Goal: Information Seeking & Learning: Learn about a topic

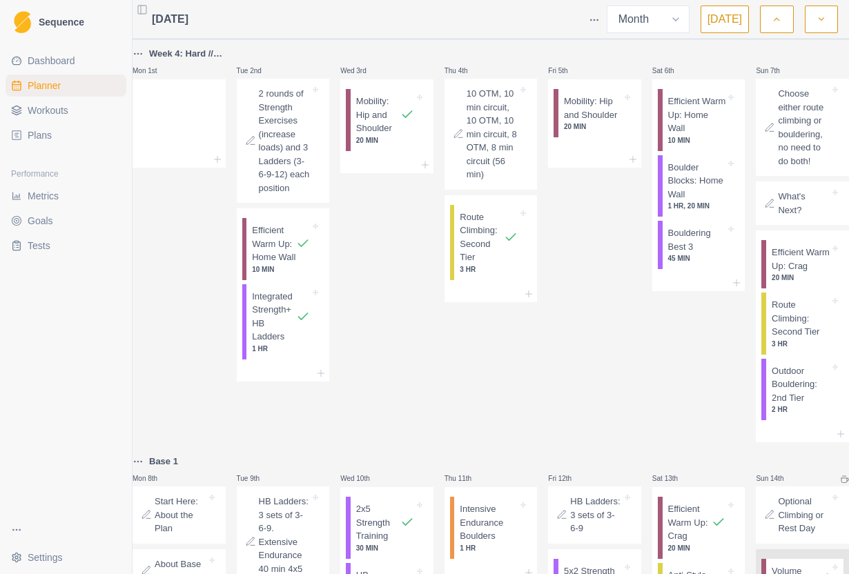
select select "month"
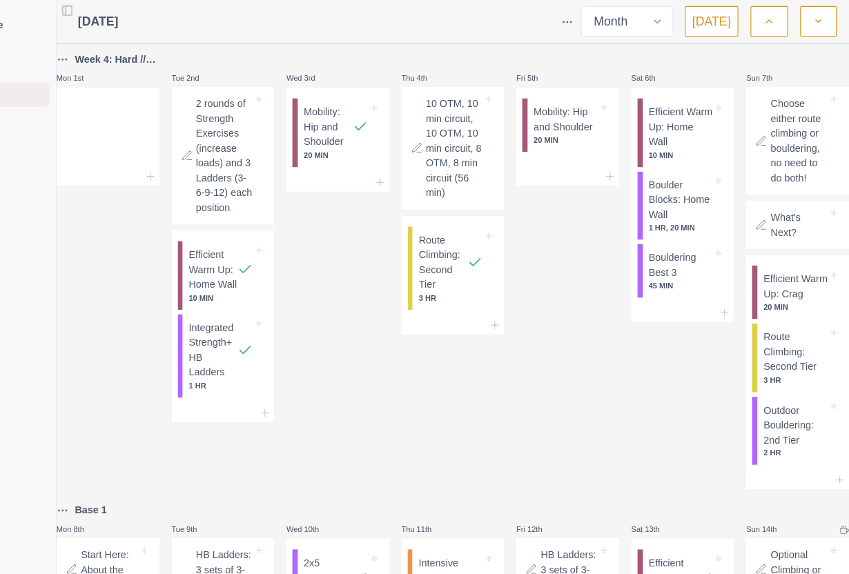
click at [771, 22] on icon "button" at bounding box center [776, 19] width 10 height 14
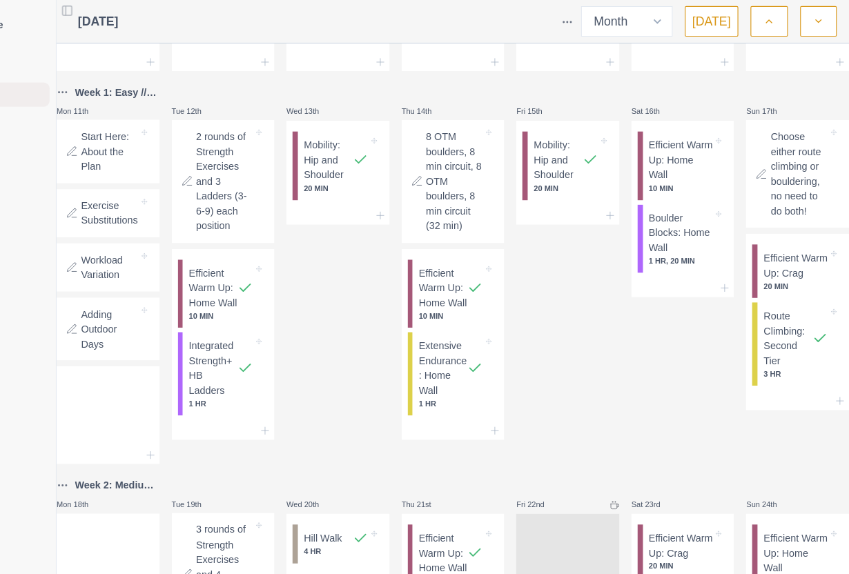
scroll to position [235, 0]
click at [155, 157] on p "Start Here: About the Plan" at bounding box center [181, 138] width 52 height 41
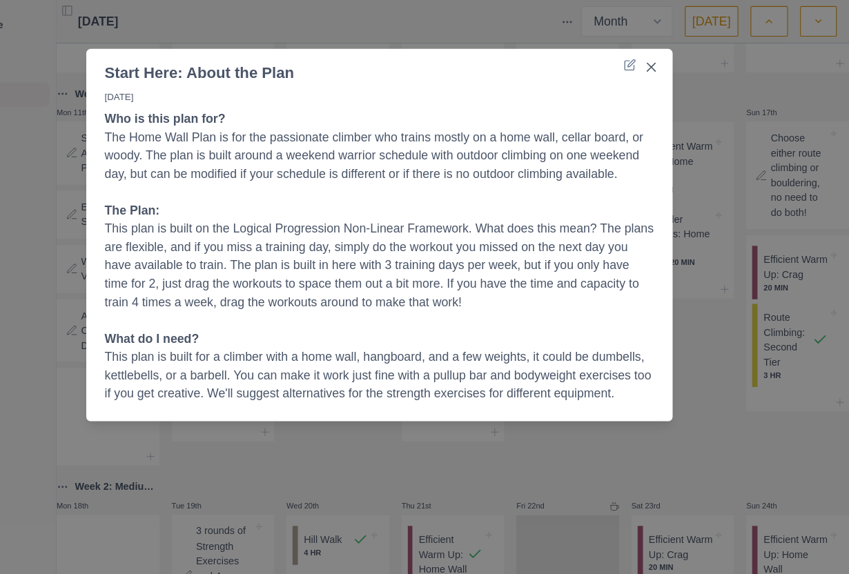
click at [39, 173] on div "Start Here: About the Plan [DATE] Who is this plan for? The Home Wall Plan is f…" at bounding box center [424, 287] width 849 height 574
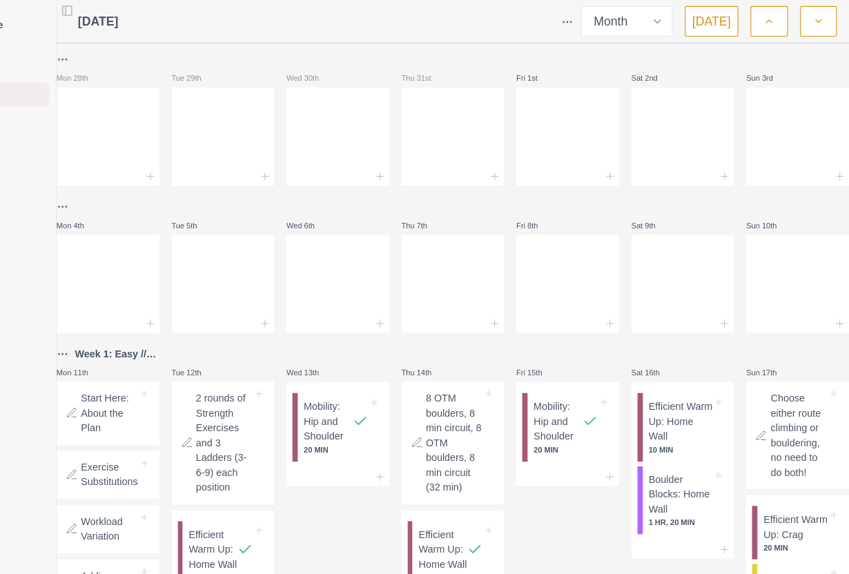
scroll to position [0, 0]
click at [760, 12] on button "button" at bounding box center [776, 20] width 33 height 28
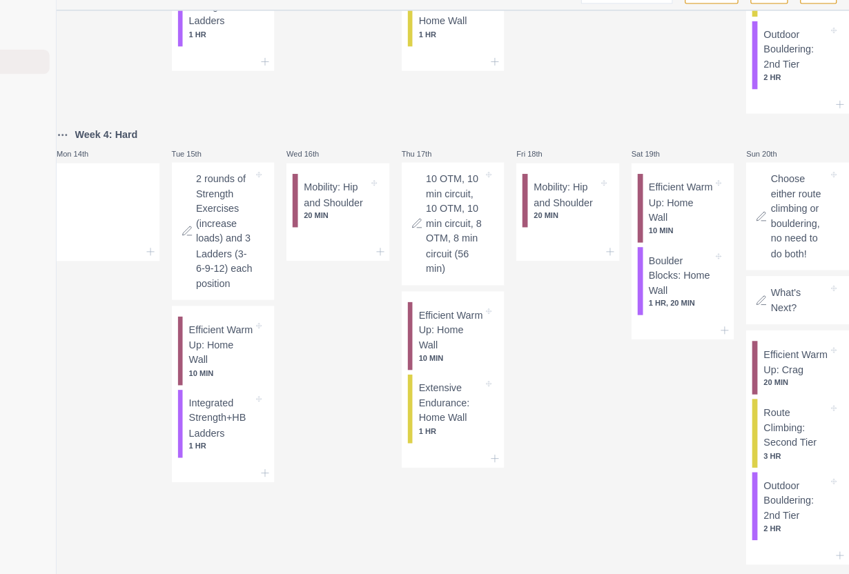
scroll to position [620, 0]
click at [668, 299] on p "Boulder Blocks: Home Wall" at bounding box center [697, 278] width 58 height 41
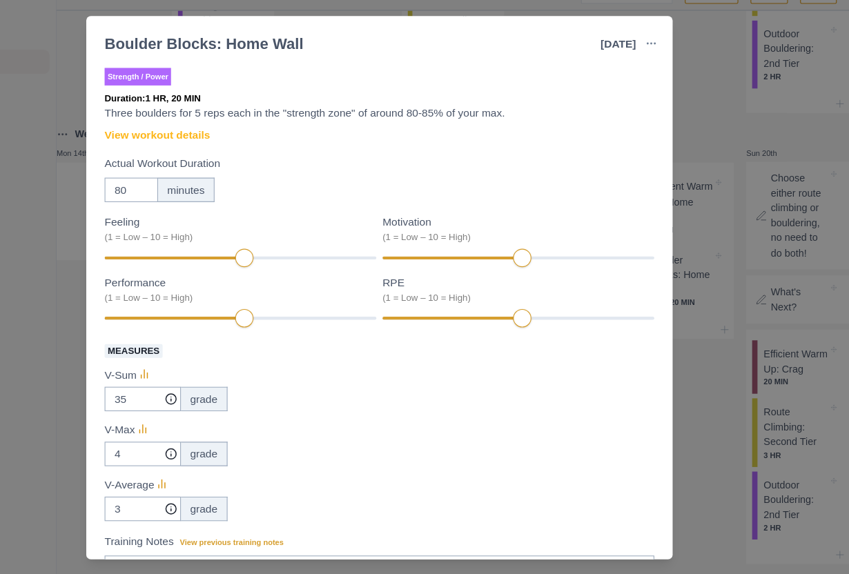
click at [176, 145] on link "View workout details" at bounding box center [223, 152] width 95 height 14
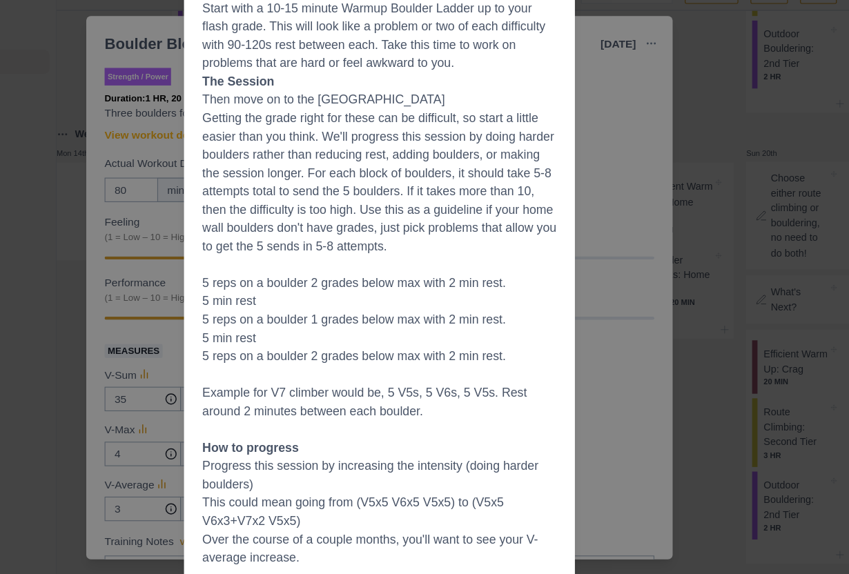
scroll to position [0, 0]
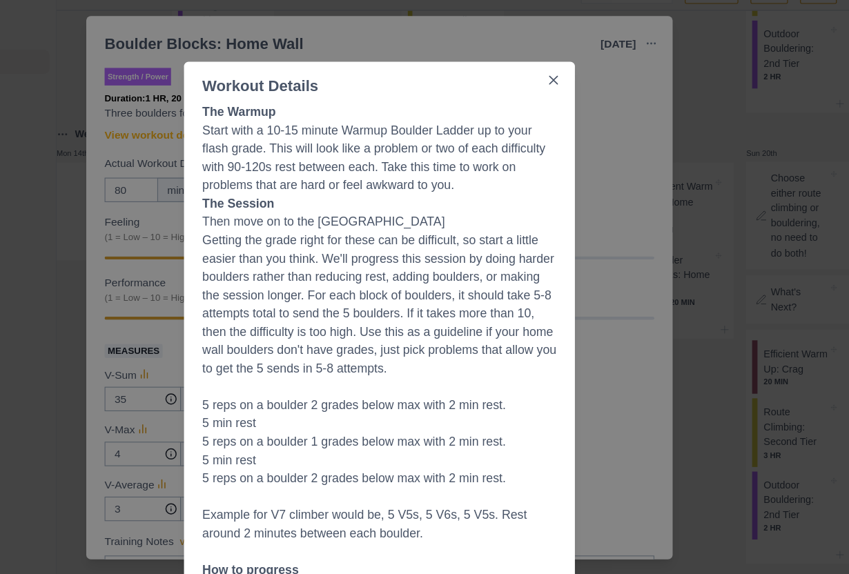
click at [545, 372] on div "Workout Details The Warmup Start with a 10-15 minute Warmup Boulder Ladder up t…" at bounding box center [424, 287] width 849 height 574
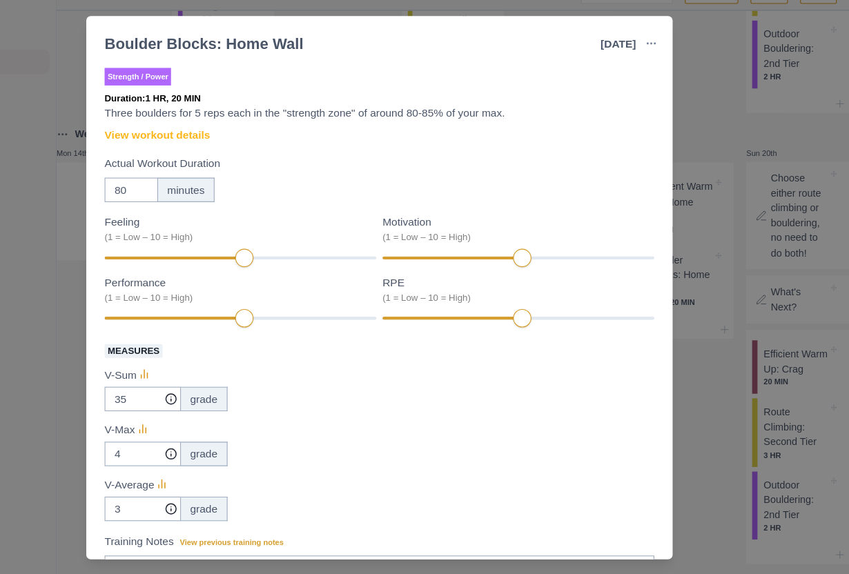
click at [642, 408] on div "Boulder Blocks: Home Wall [DATE] Link To Goal View Workout Metrics Edit Origina…" at bounding box center [424, 287] width 849 height 574
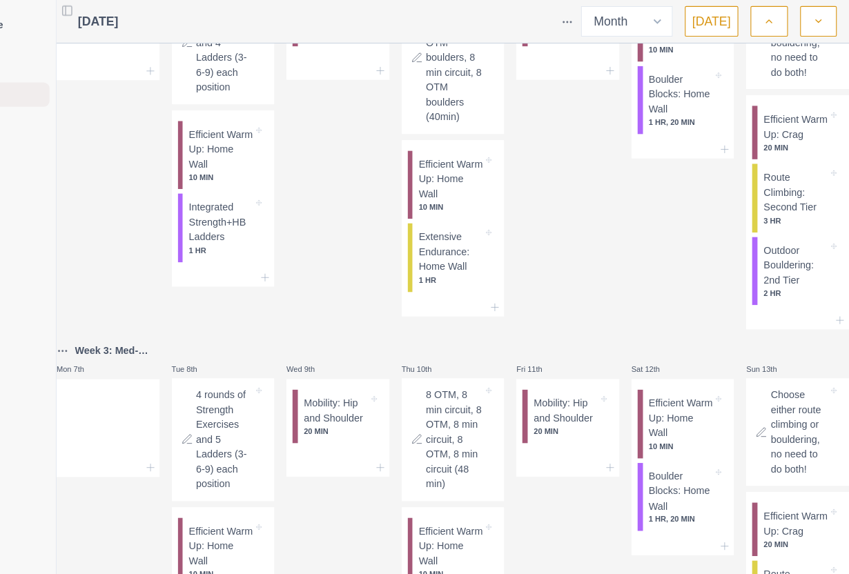
scroll to position [95, 0]
click at [259, 87] on p "3 rounds of Strength Exercises and 4 Ladders (3-6-9) each position" at bounding box center [285, 39] width 52 height 95
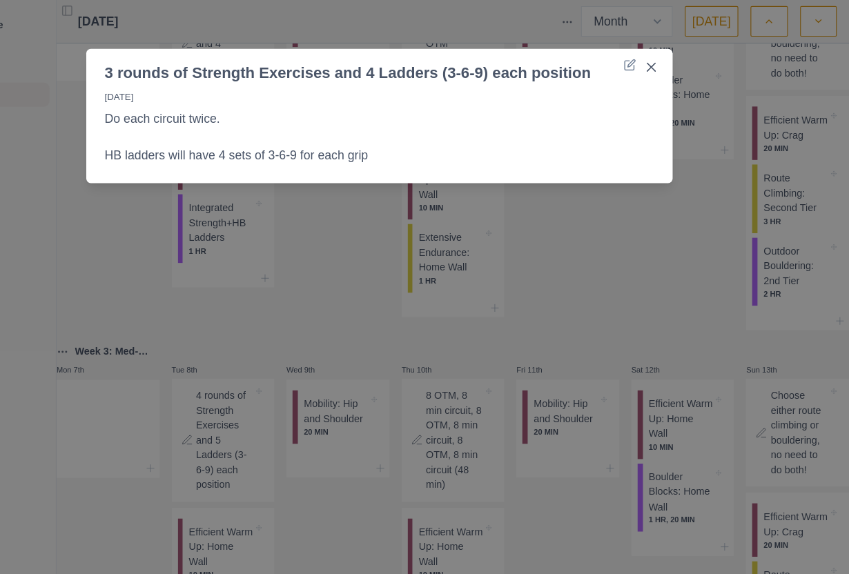
click at [79, 328] on div "3 rounds of Strength Exercises and 4 Ladders (3-6-9) each position [DATE] Do ea…" at bounding box center [424, 287] width 849 height 574
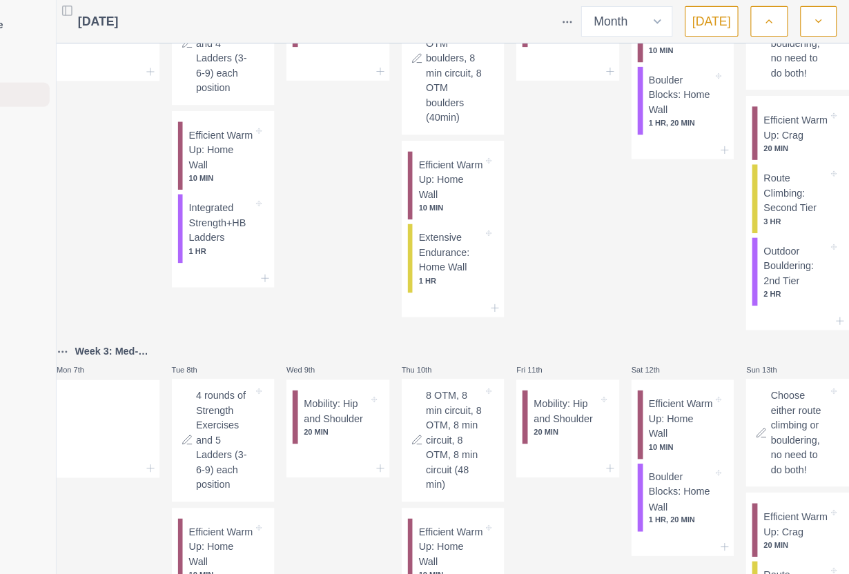
click at [252, 222] on p "Integrated Strength+HB Ladders" at bounding box center [281, 201] width 58 height 41
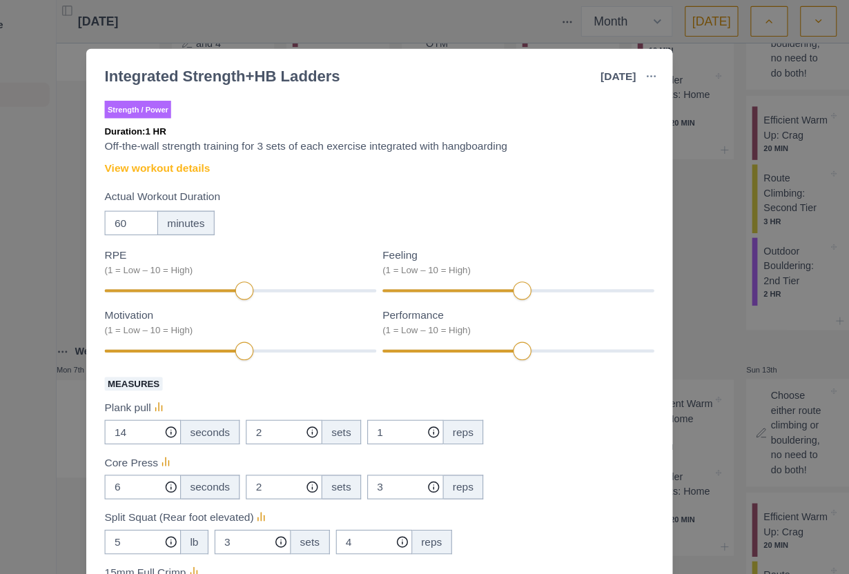
click at [176, 157] on link "View workout details" at bounding box center [223, 152] width 95 height 14
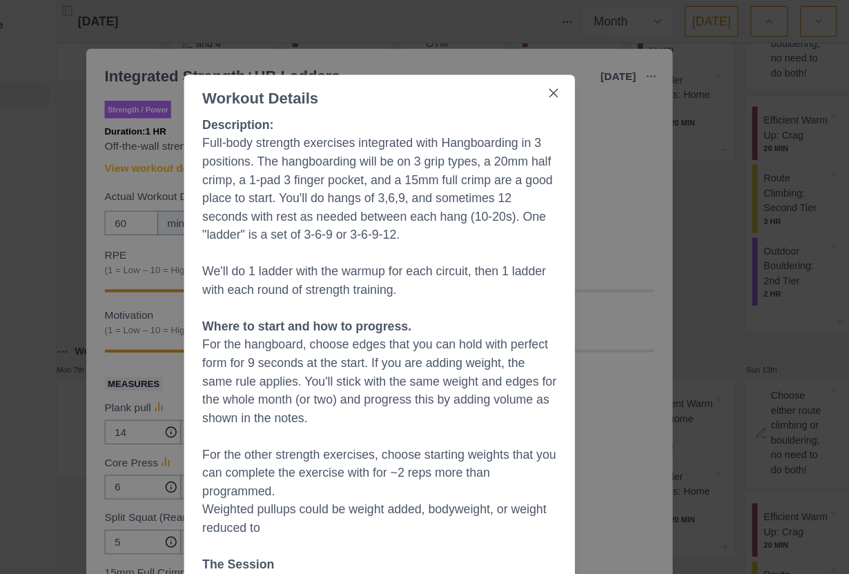
scroll to position [0, 0]
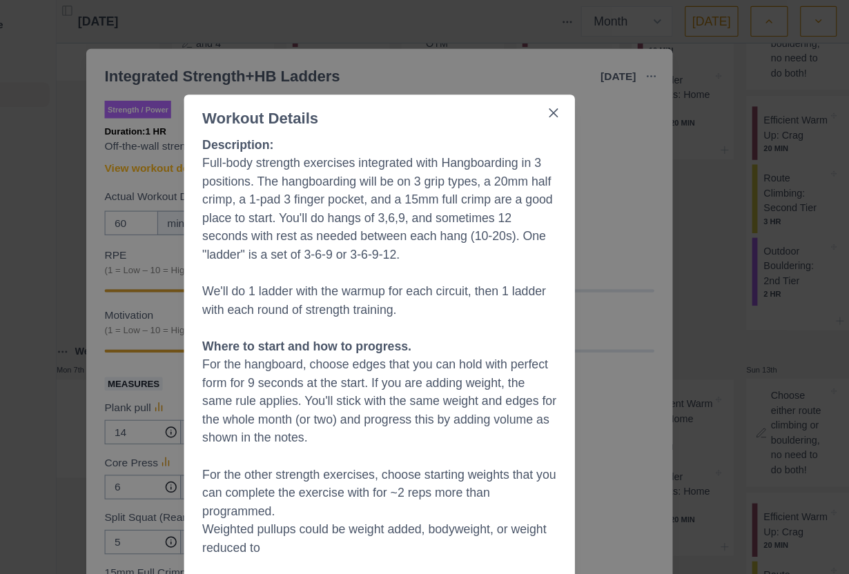
click at [571, 110] on button "Close" at bounding box center [582, 102] width 22 height 22
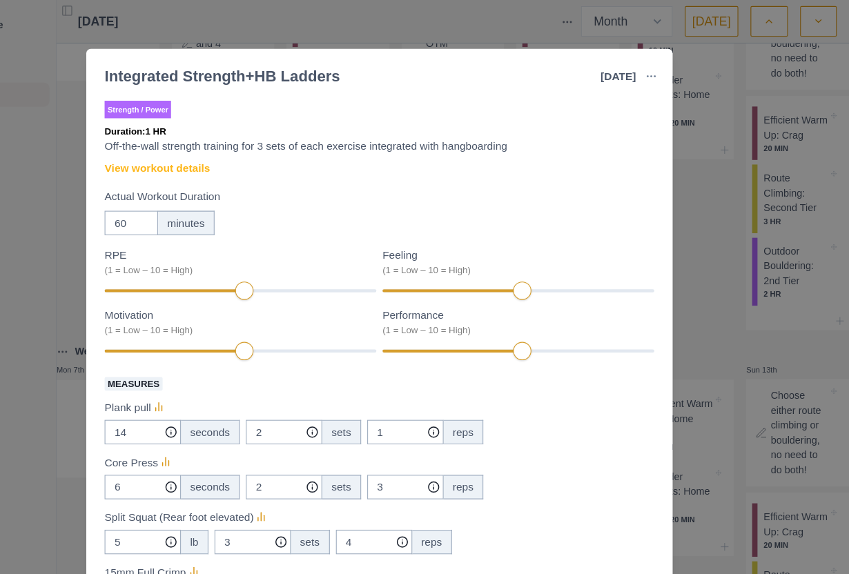
click at [654, 311] on div "Integrated Strength+HB Ladders [DATE] Link To Goal View Workout Metrics Edit Or…" at bounding box center [424, 287] width 849 height 574
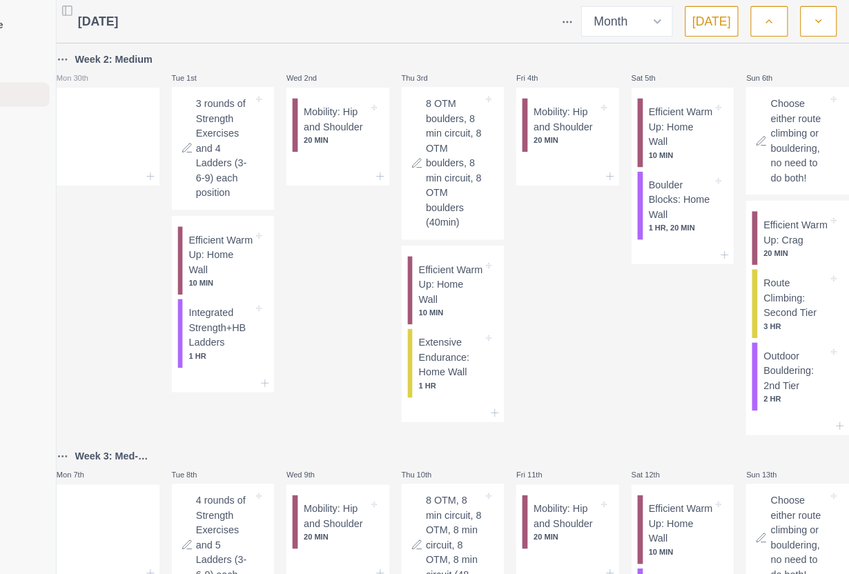
click at [460, 344] on p "Extensive Endurance: Home Wall" at bounding box center [489, 323] width 58 height 41
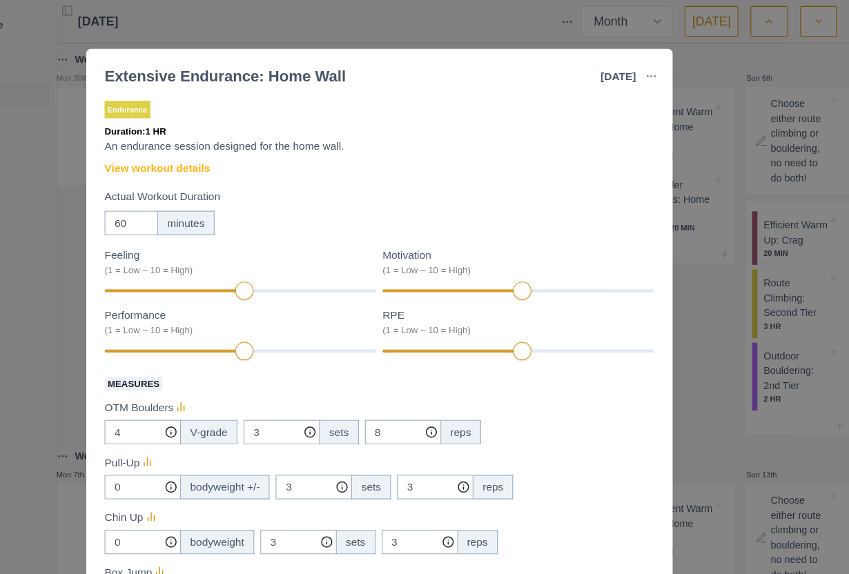
click at [176, 155] on link "View workout details" at bounding box center [223, 152] width 95 height 14
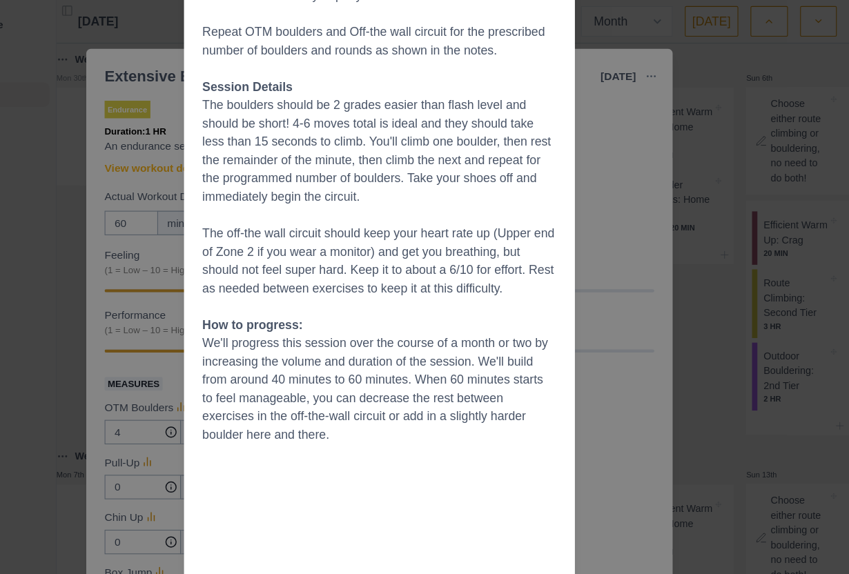
scroll to position [386, 0]
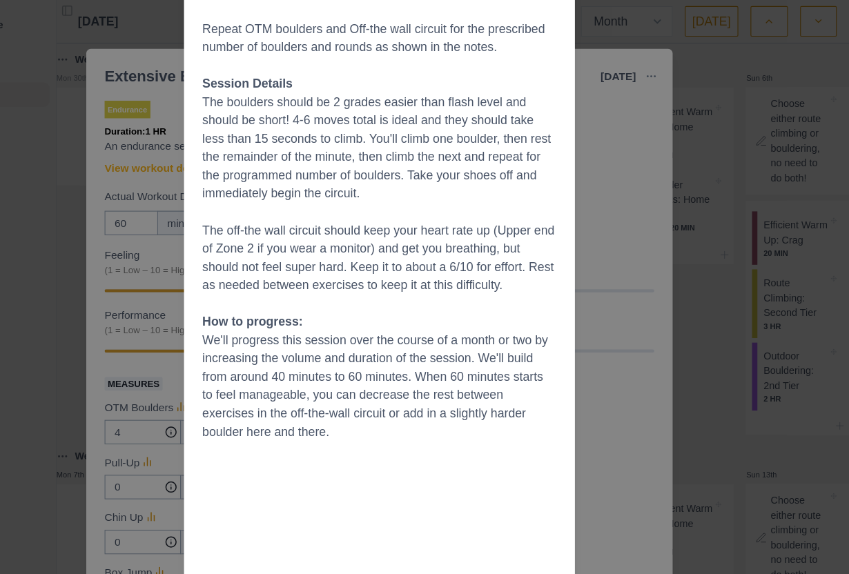
click at [604, 286] on div "Workout Details The Session: Warm up well (Efficient warm up suggested) OTM bou…" at bounding box center [424, 287] width 849 height 574
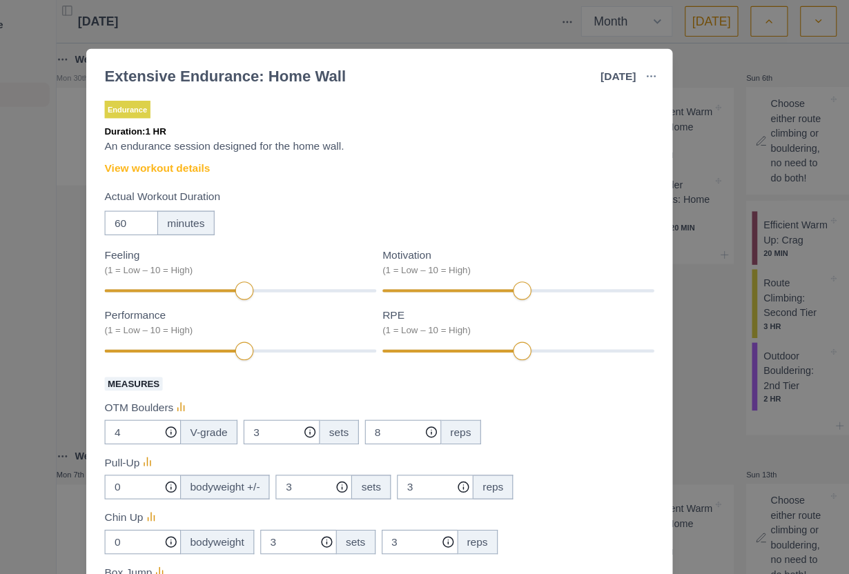
click at [648, 343] on div "Extensive Endurance: Home Wall [DATE] Link To Goal View Workout Metrics Edit Or…" at bounding box center [424, 287] width 849 height 574
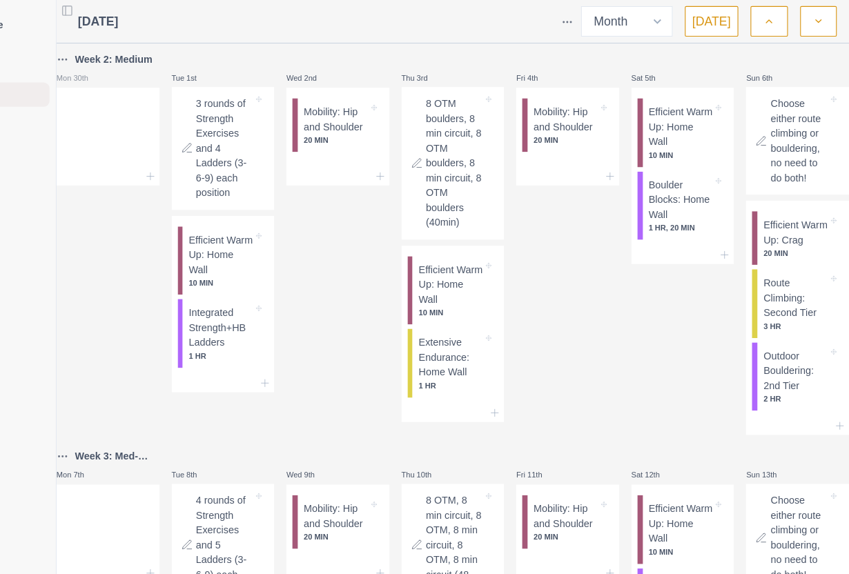
click at [668, 199] on p "Boulder Blocks: Home Wall" at bounding box center [697, 181] width 58 height 41
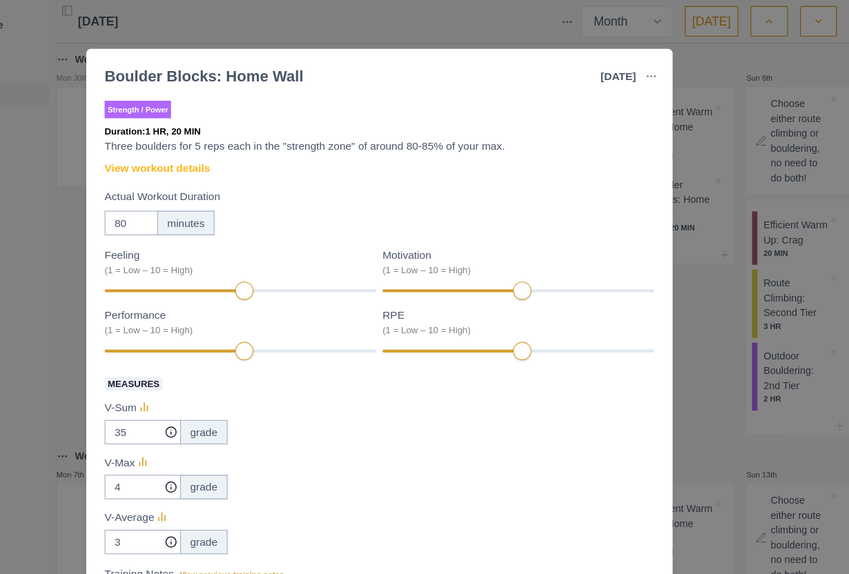
click at [176, 158] on link "View workout details" at bounding box center [223, 152] width 95 height 14
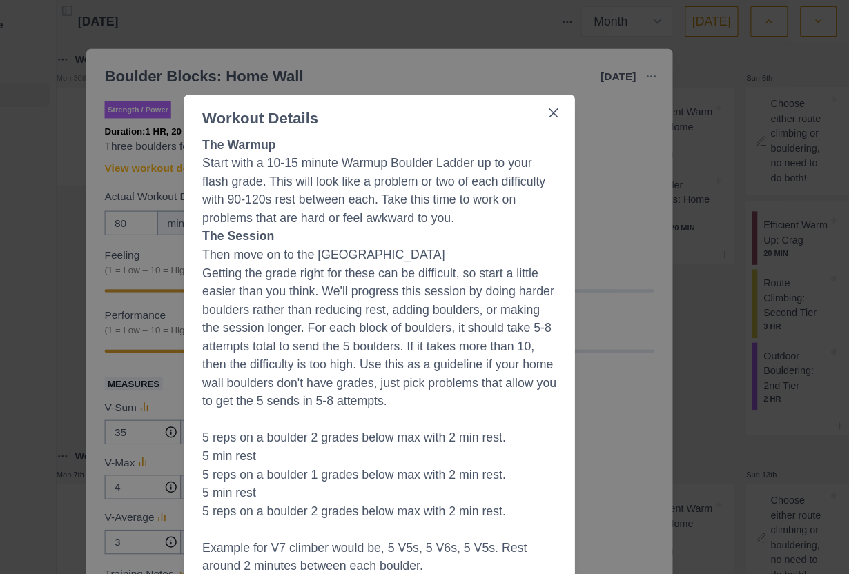
click at [571, 108] on button "Close" at bounding box center [582, 102] width 22 height 22
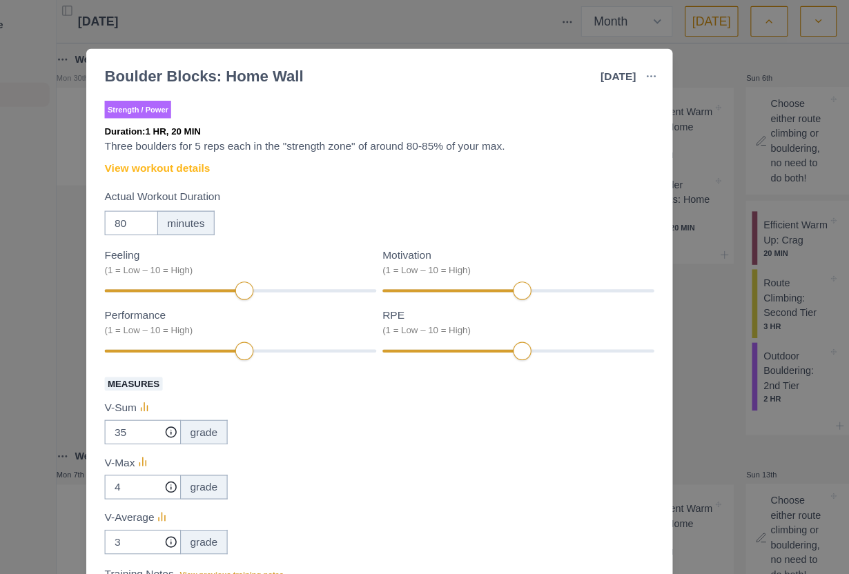
click at [184, 159] on link "View workout details" at bounding box center [223, 152] width 95 height 14
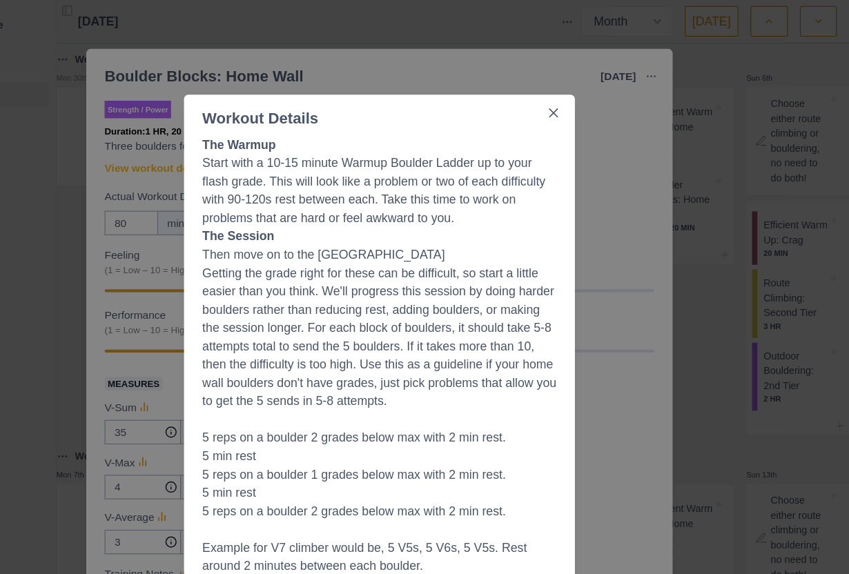
click at [130, 156] on div "Workout Details The Warmup Start with a 10-15 minute Warmup Boulder Ladder up t…" at bounding box center [424, 287] width 849 height 574
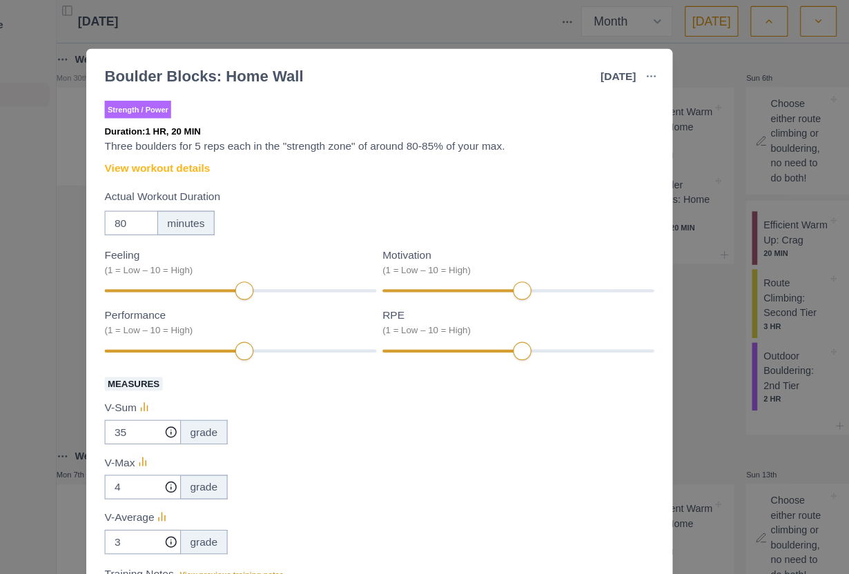
click at [176, 167] on div "Strength / Power Duration: 1 HR, 20 MIN Three boulders for 5 reps each in the "…" at bounding box center [424, 379] width 497 height 582
click at [182, 152] on link "View workout details" at bounding box center [223, 152] width 95 height 14
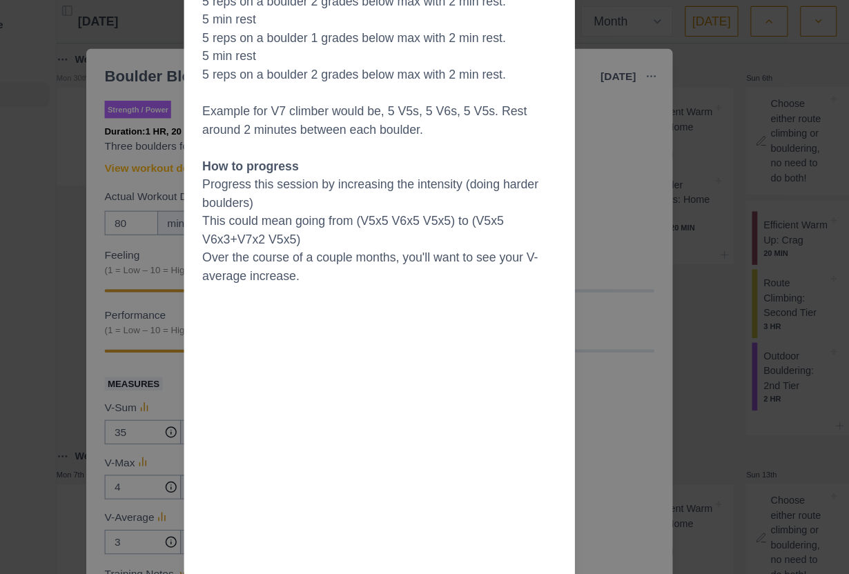
scroll to position [383, 0]
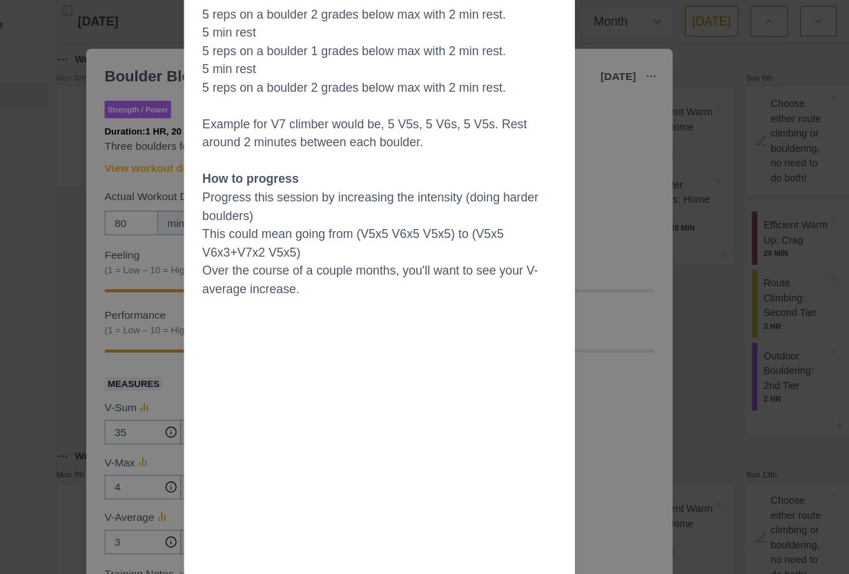
click at [557, 347] on div "Workout Details The Warmup Start with a 10-15 minute Warmup Boulder Ladder up t…" at bounding box center [424, 287] width 849 height 574
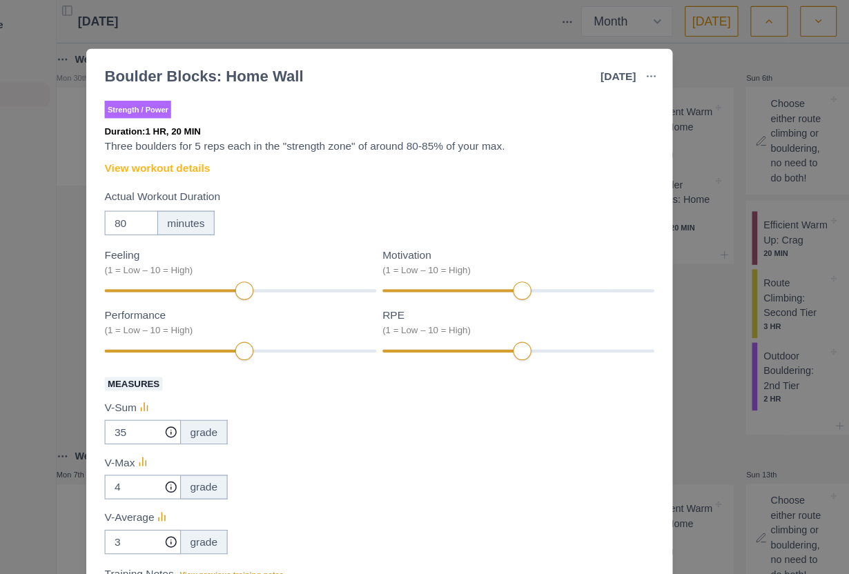
click at [645, 355] on div "Boulder Blocks: Home Wall [DATE] Link To Goal View Workout Metrics Edit Origina…" at bounding box center [424, 287] width 849 height 574
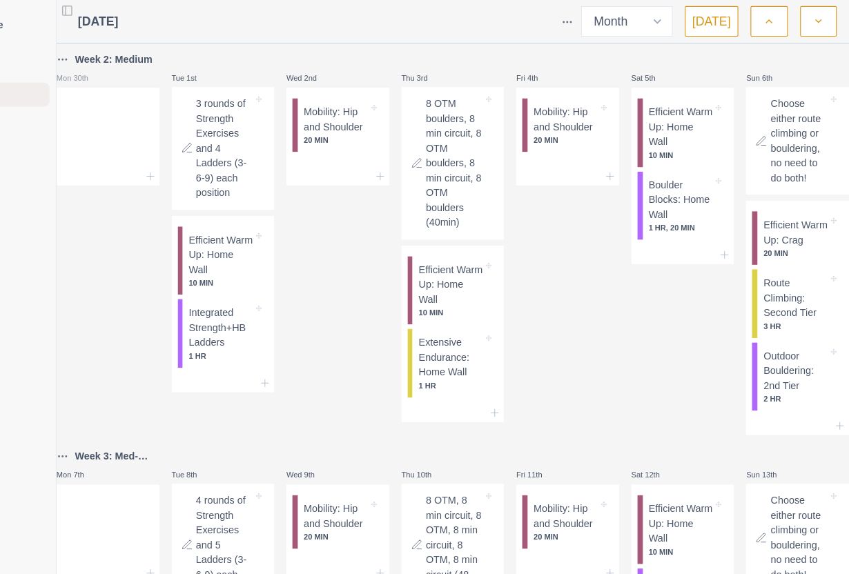
click at [771, 290] on p "Route Climbing: Second Tier" at bounding box center [800, 269] width 58 height 41
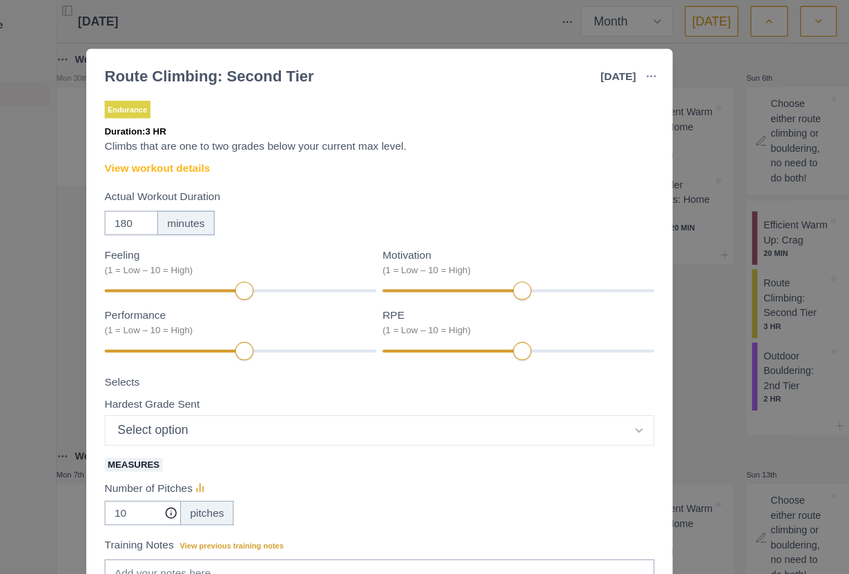
click at [193, 150] on link "View workout details" at bounding box center [223, 152] width 95 height 14
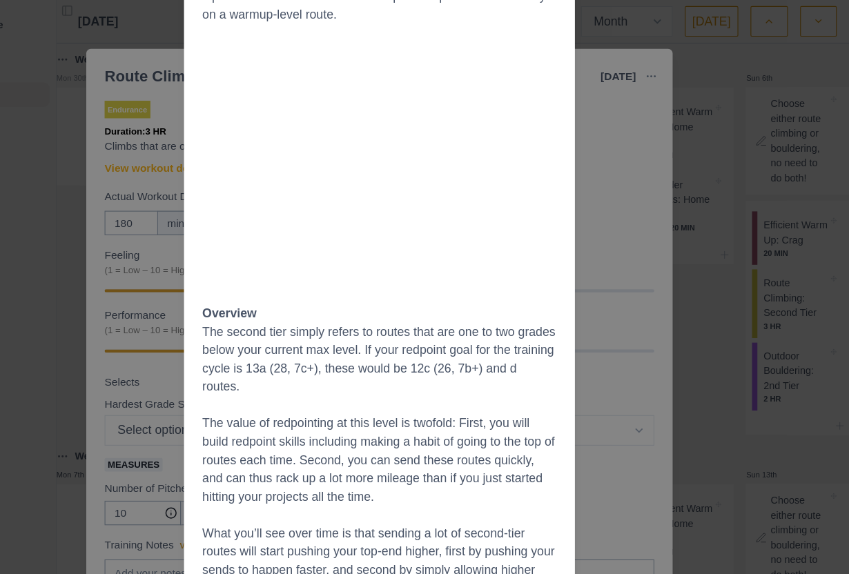
scroll to position [186, 0]
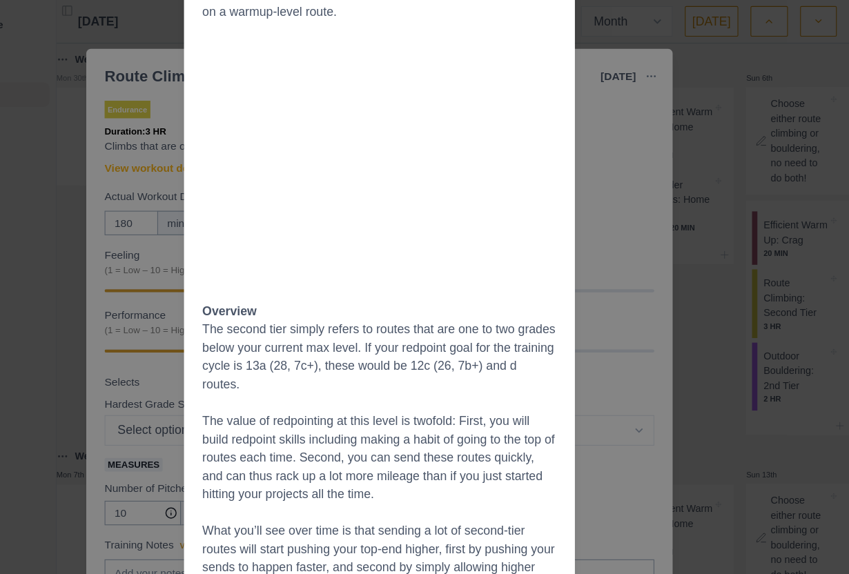
click at [616, 403] on div "Workout Details The Session Warm up well on 2-3 pitches progressing from easy t…" at bounding box center [424, 287] width 849 height 574
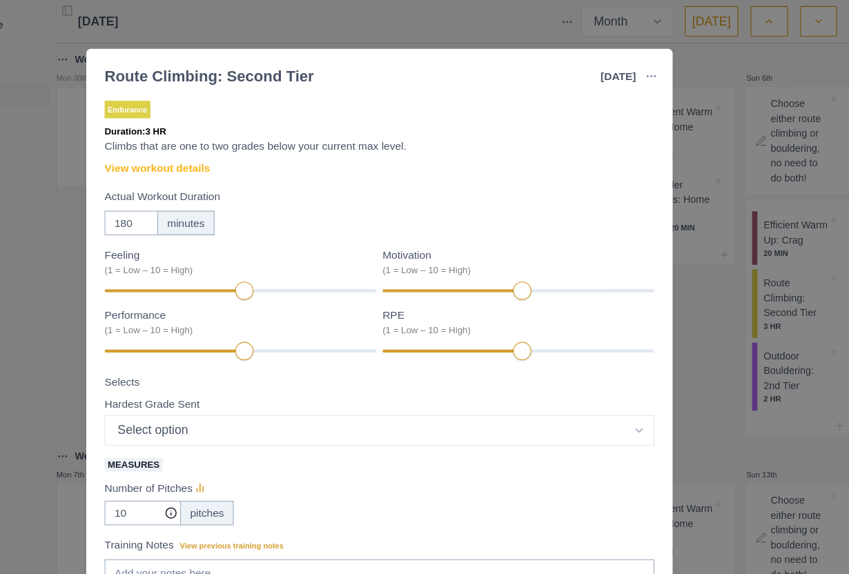
click at [642, 443] on div "Route Climbing: Second Tier [DATE] Link To Goal View Workout Metrics Edit Origi…" at bounding box center [424, 287] width 849 height 574
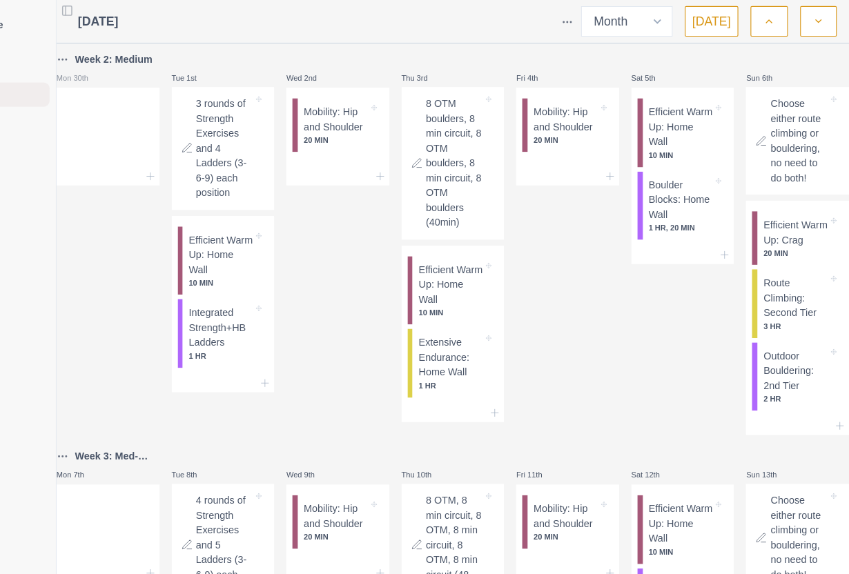
click at [771, 356] on p "Outdoor Bouldering: 2nd Tier" at bounding box center [800, 335] width 58 height 41
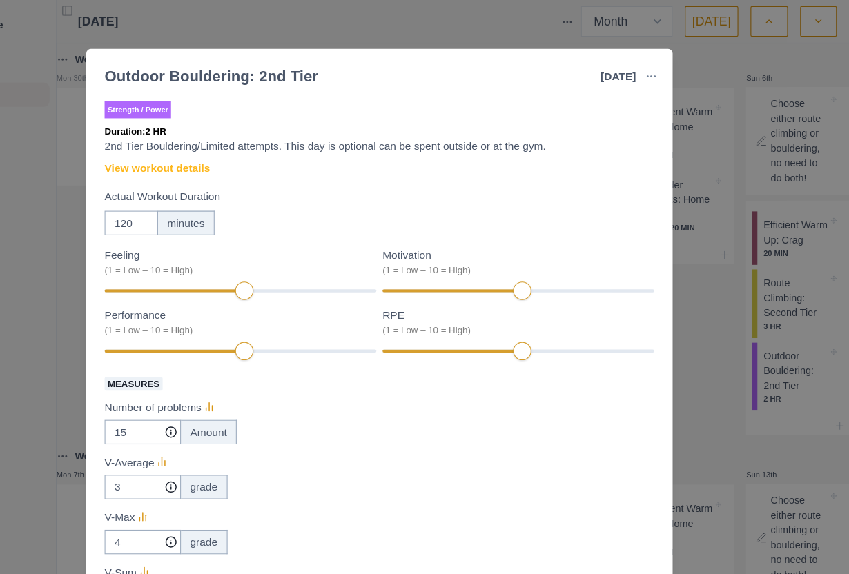
click at [176, 148] on link "View workout details" at bounding box center [223, 152] width 95 height 14
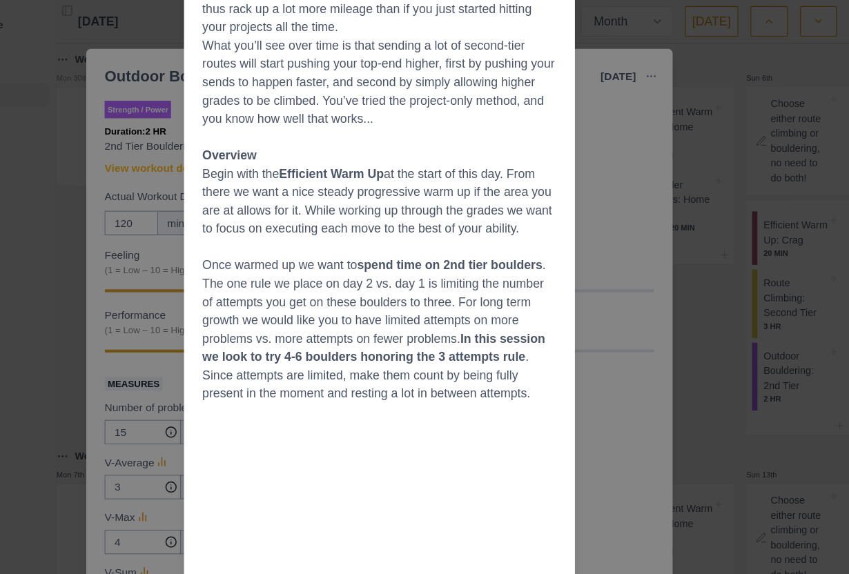
scroll to position [240, 0]
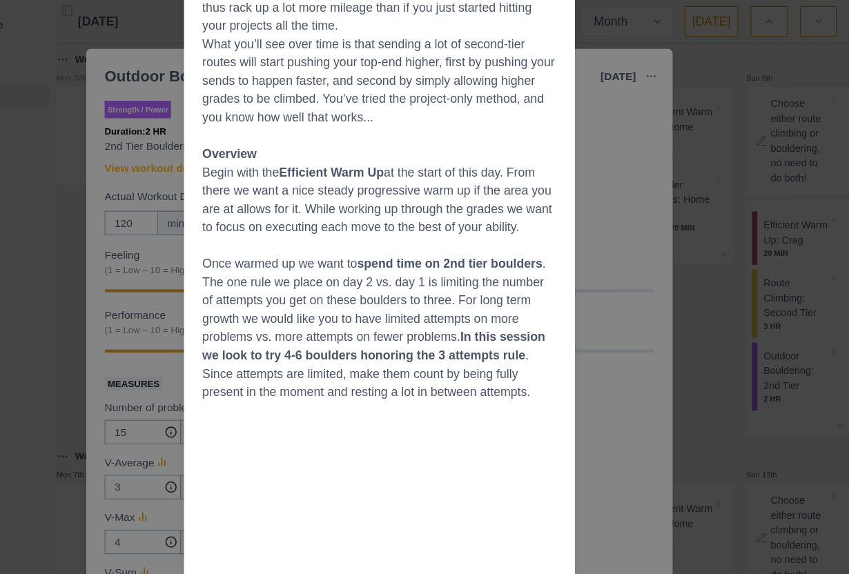
click at [577, 257] on div "Workout Details Second Tier Bouldering The second tier refers to boulders that …" at bounding box center [424, 287] width 849 height 574
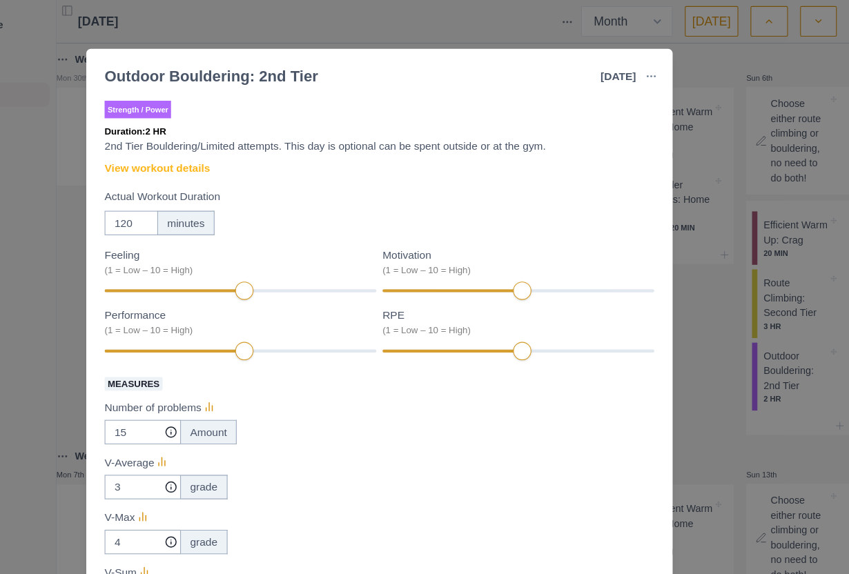
click at [176, 150] on link "View workout details" at bounding box center [223, 152] width 95 height 14
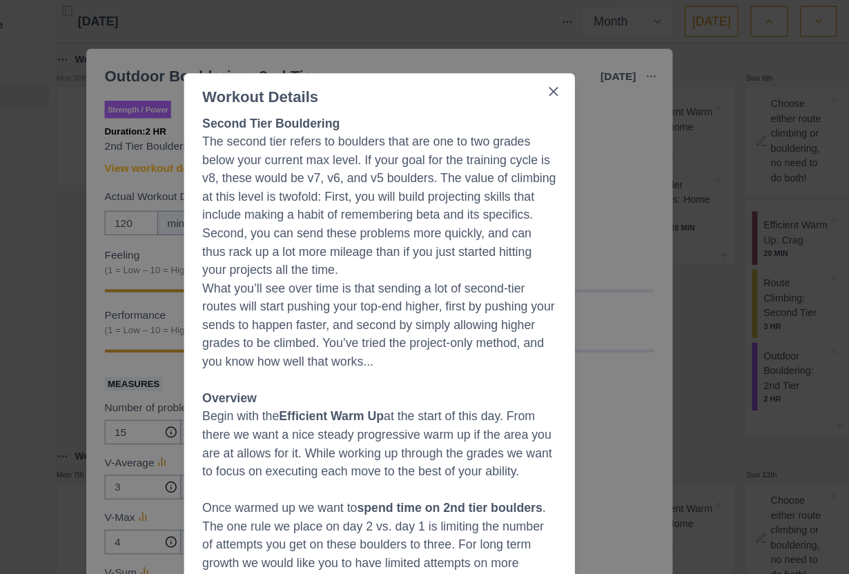
scroll to position [9, 0]
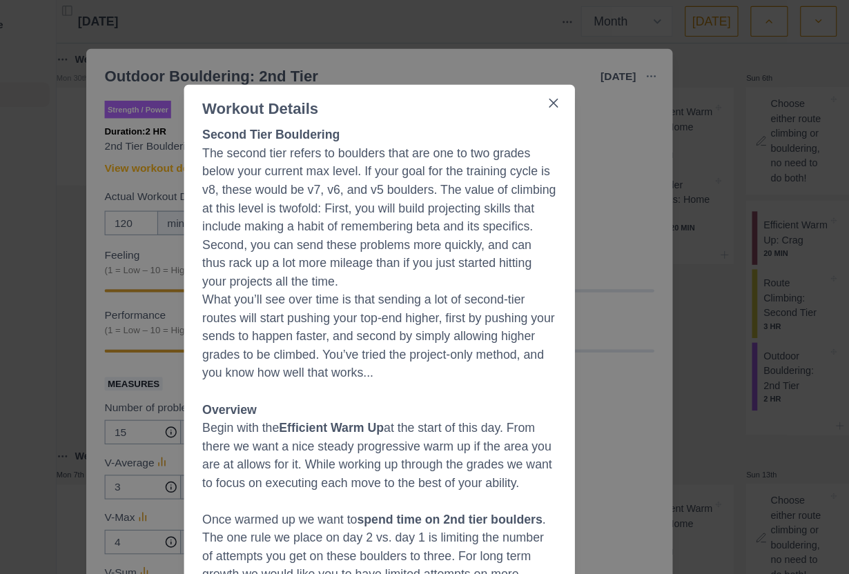
click at [569, 297] on div "Workout Details Second Tier Bouldering The second tier refers to boulders that …" at bounding box center [424, 287] width 849 height 574
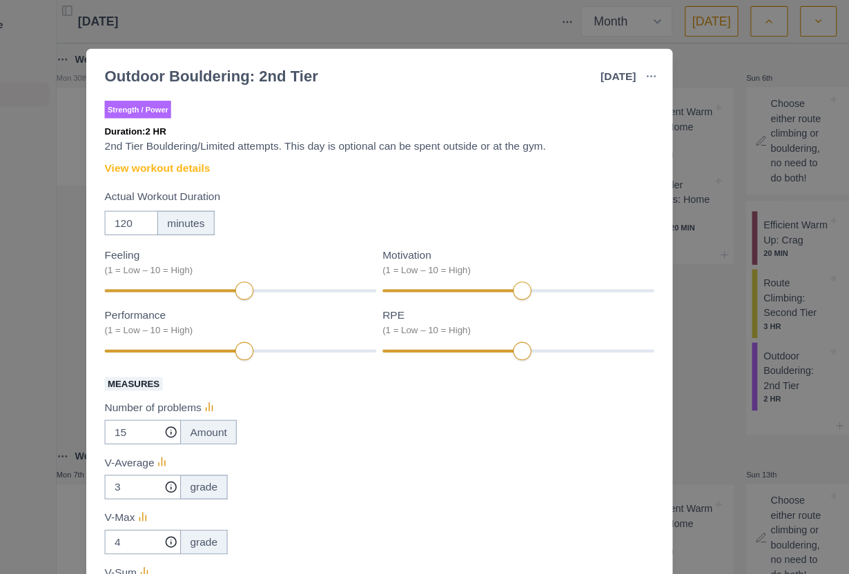
click at [653, 322] on div "Outdoor Bouldering: 2nd Tier [DATE] Link To Goal View Workout Metrics Edit Orig…" at bounding box center [424, 287] width 849 height 574
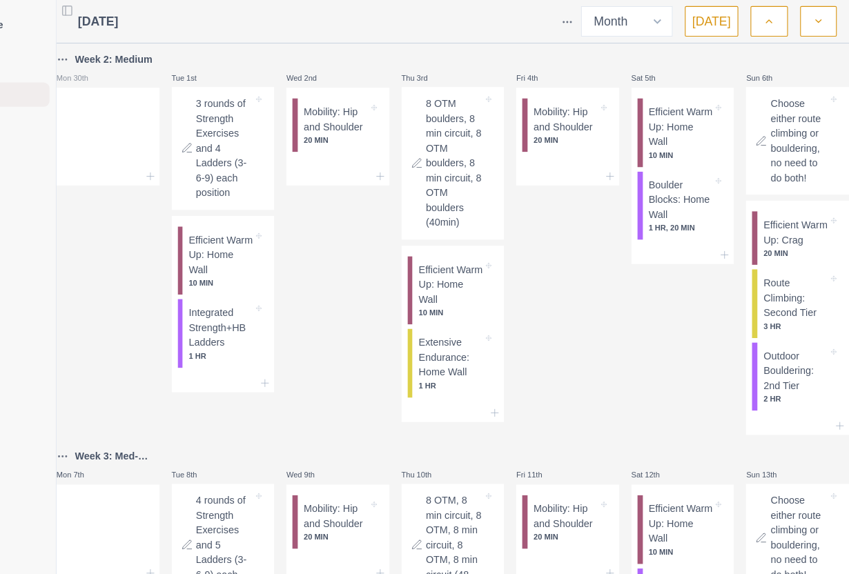
scroll to position [0, 0]
click at [771, 356] on p "Outdoor Bouldering: 2nd Tier" at bounding box center [800, 335] width 58 height 41
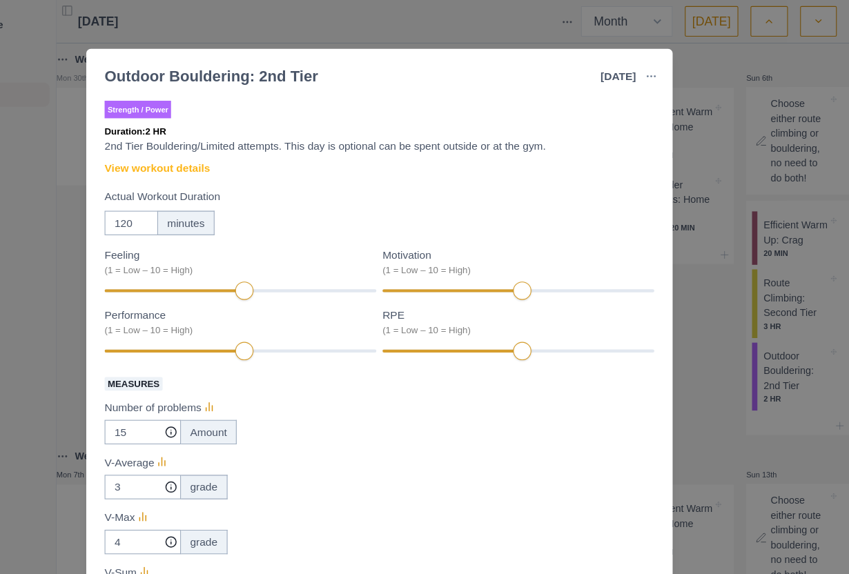
click at [176, 150] on link "View workout details" at bounding box center [223, 152] width 95 height 14
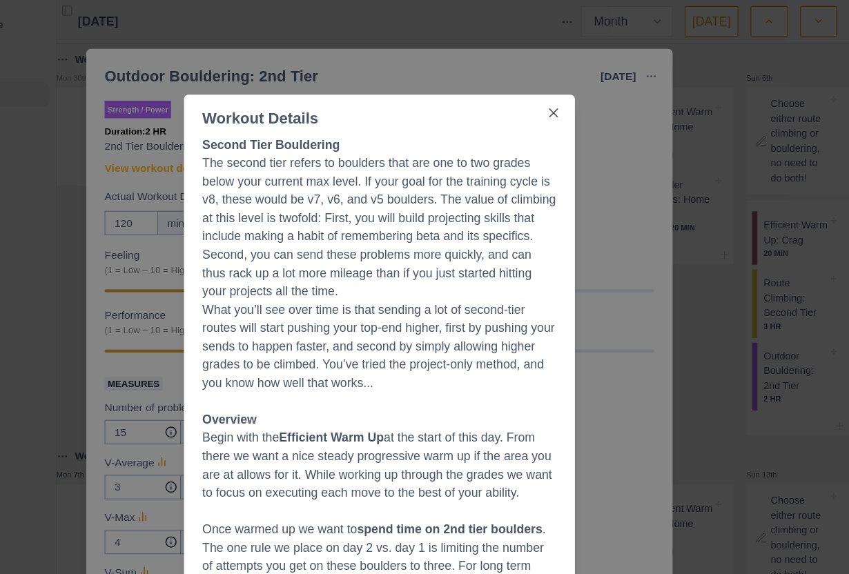
click at [578, 106] on icon "Close" at bounding box center [582, 102] width 8 height 8
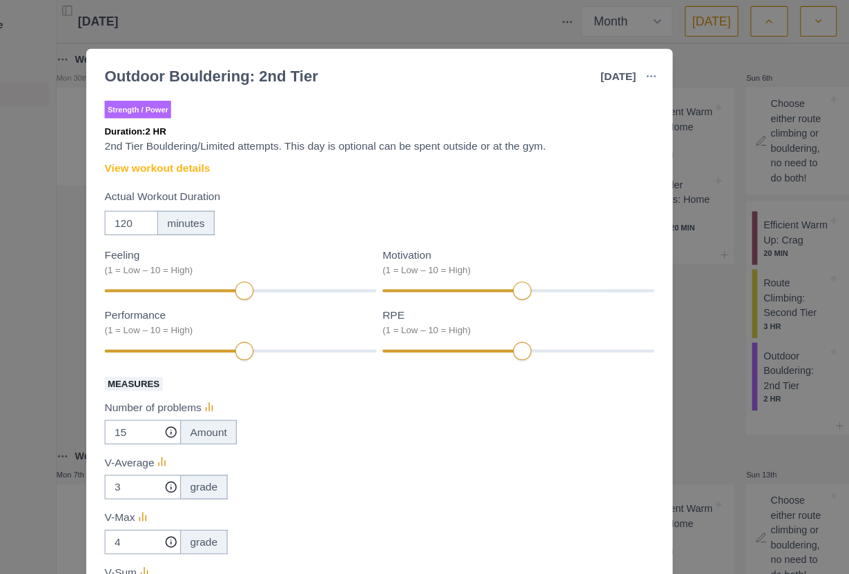
click at [176, 155] on link "View workout details" at bounding box center [223, 152] width 95 height 14
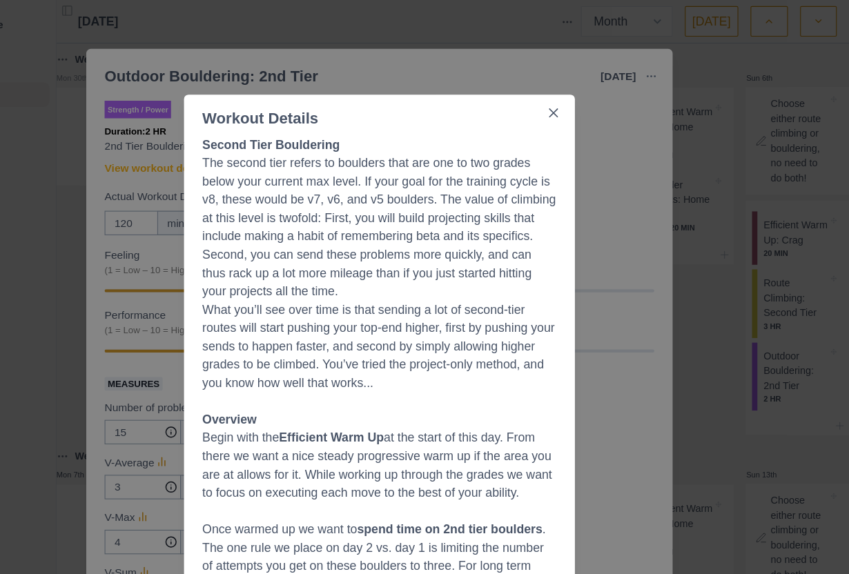
click at [578, 106] on icon "Close" at bounding box center [582, 102] width 8 height 8
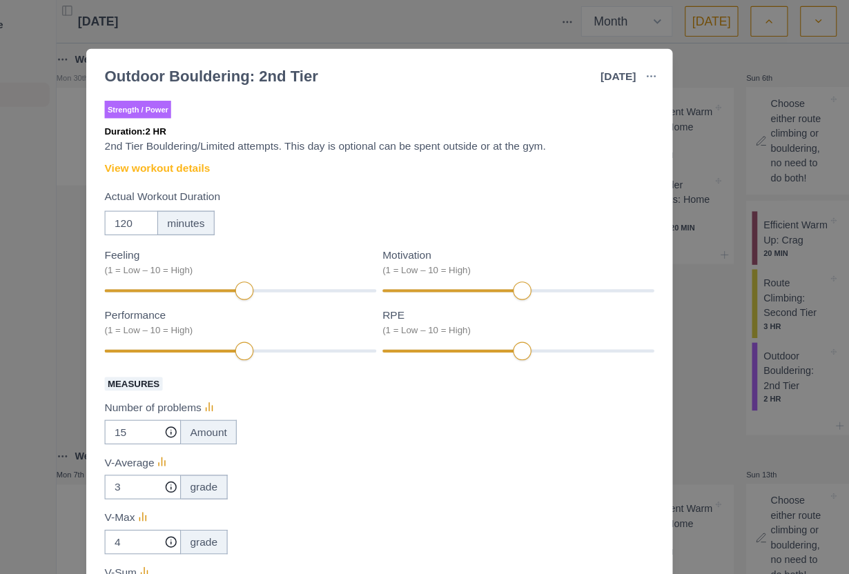
click at [182, 152] on link "View workout details" at bounding box center [223, 152] width 95 height 14
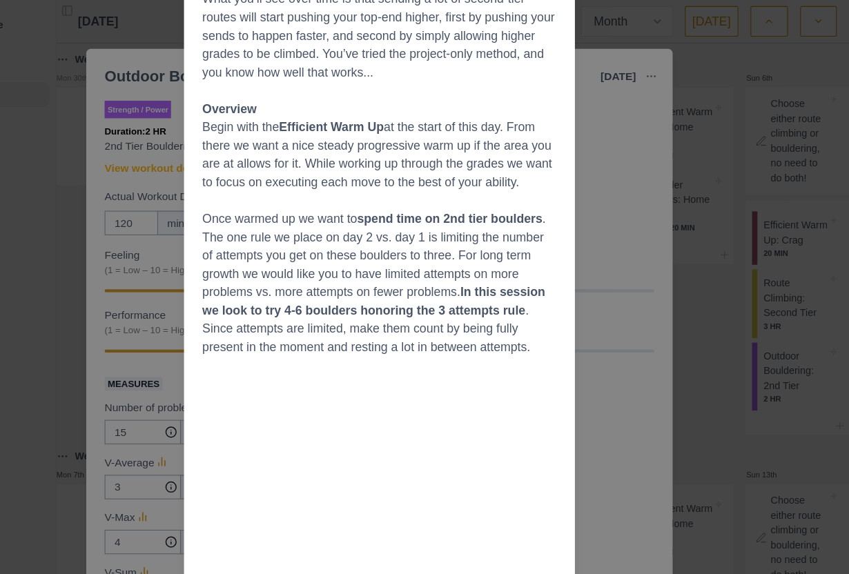
scroll to position [302, 0]
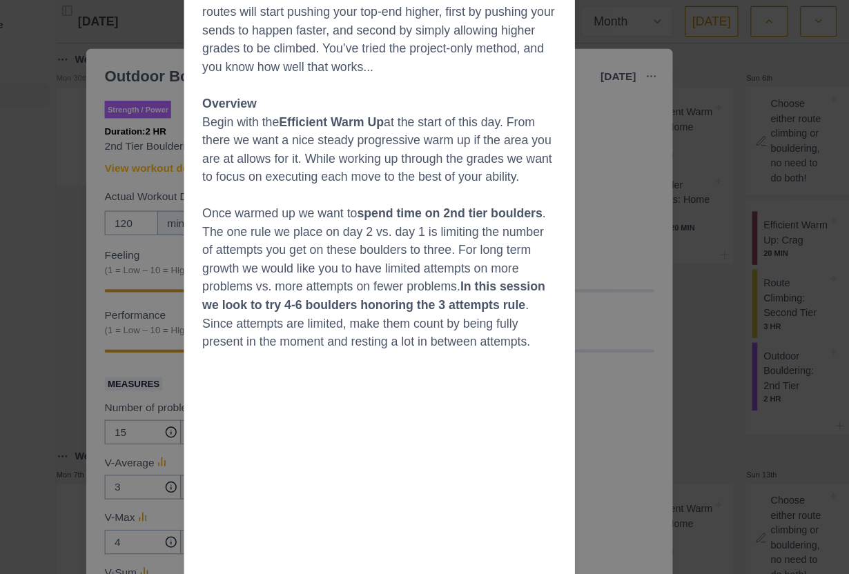
click at [555, 382] on div "Workout Details Second Tier Bouldering The second tier refers to boulders that …" at bounding box center [424, 287] width 849 height 574
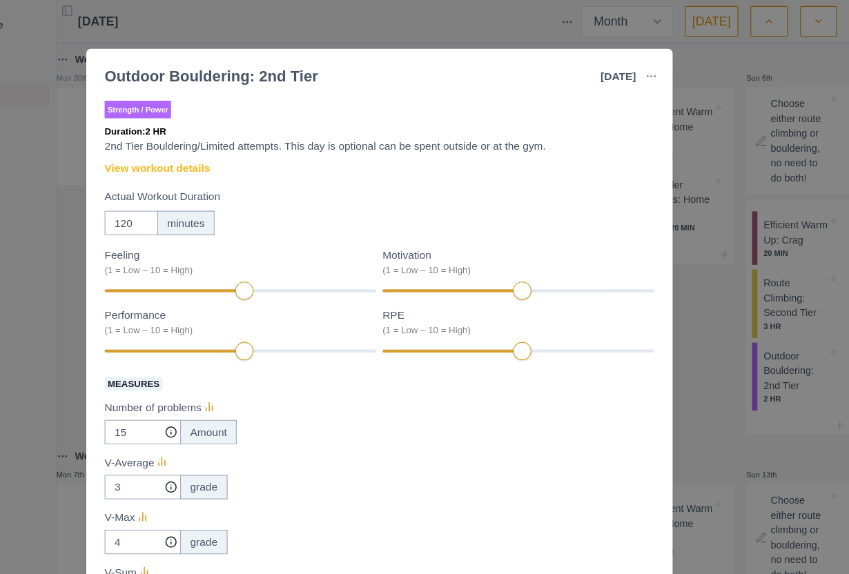
click at [57, 266] on div "Outdoor Bouldering: 2nd Tier [DATE] Link To Goal View Workout Metrics Edit Orig…" at bounding box center [424, 287] width 849 height 574
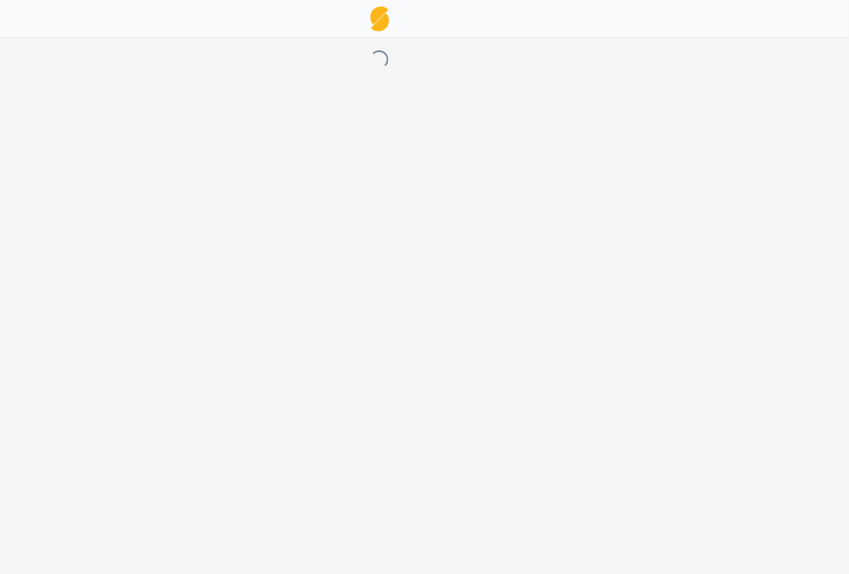
select select "month"
